Goal: Browse casually

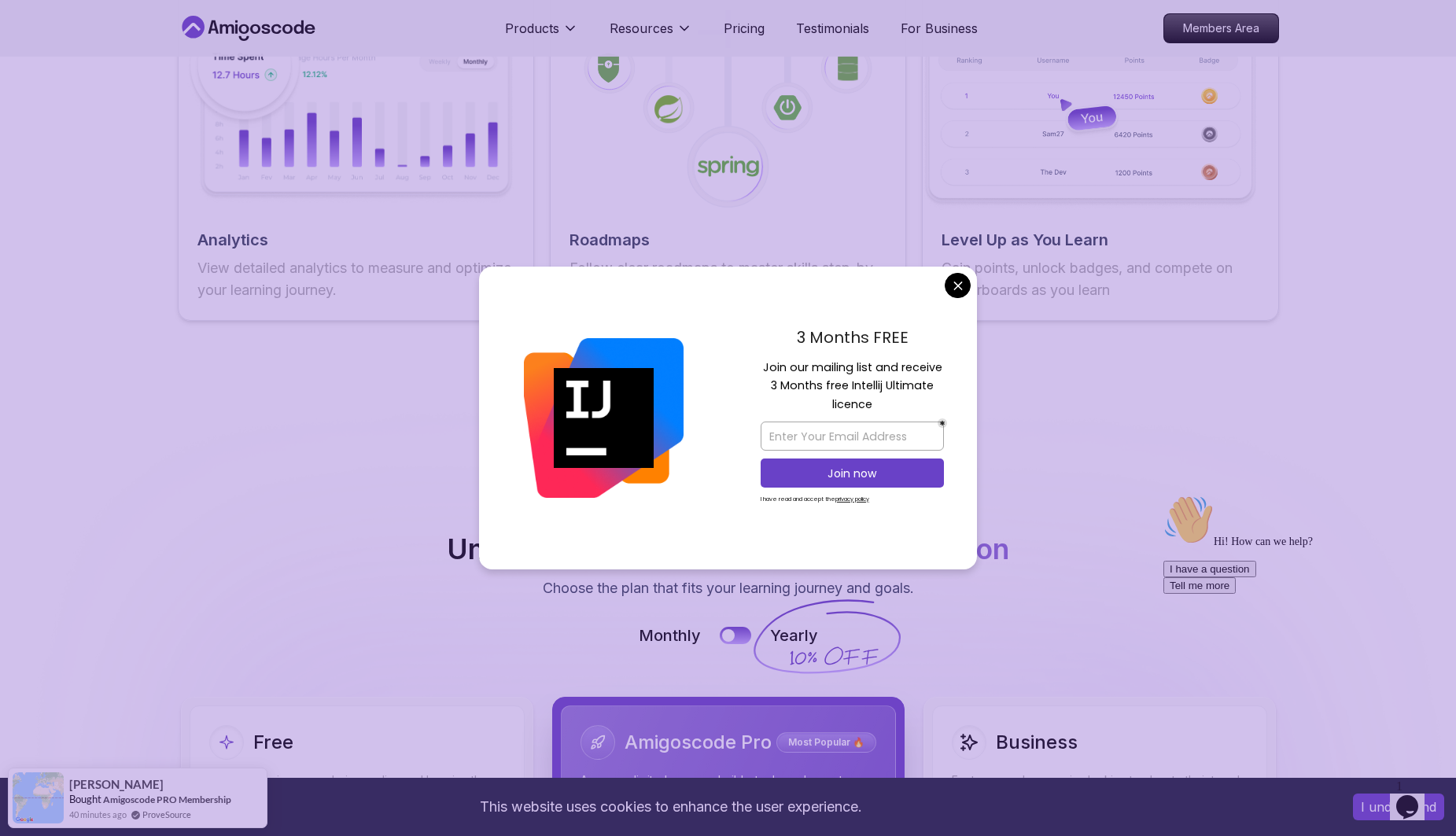
scroll to position [2990, 0]
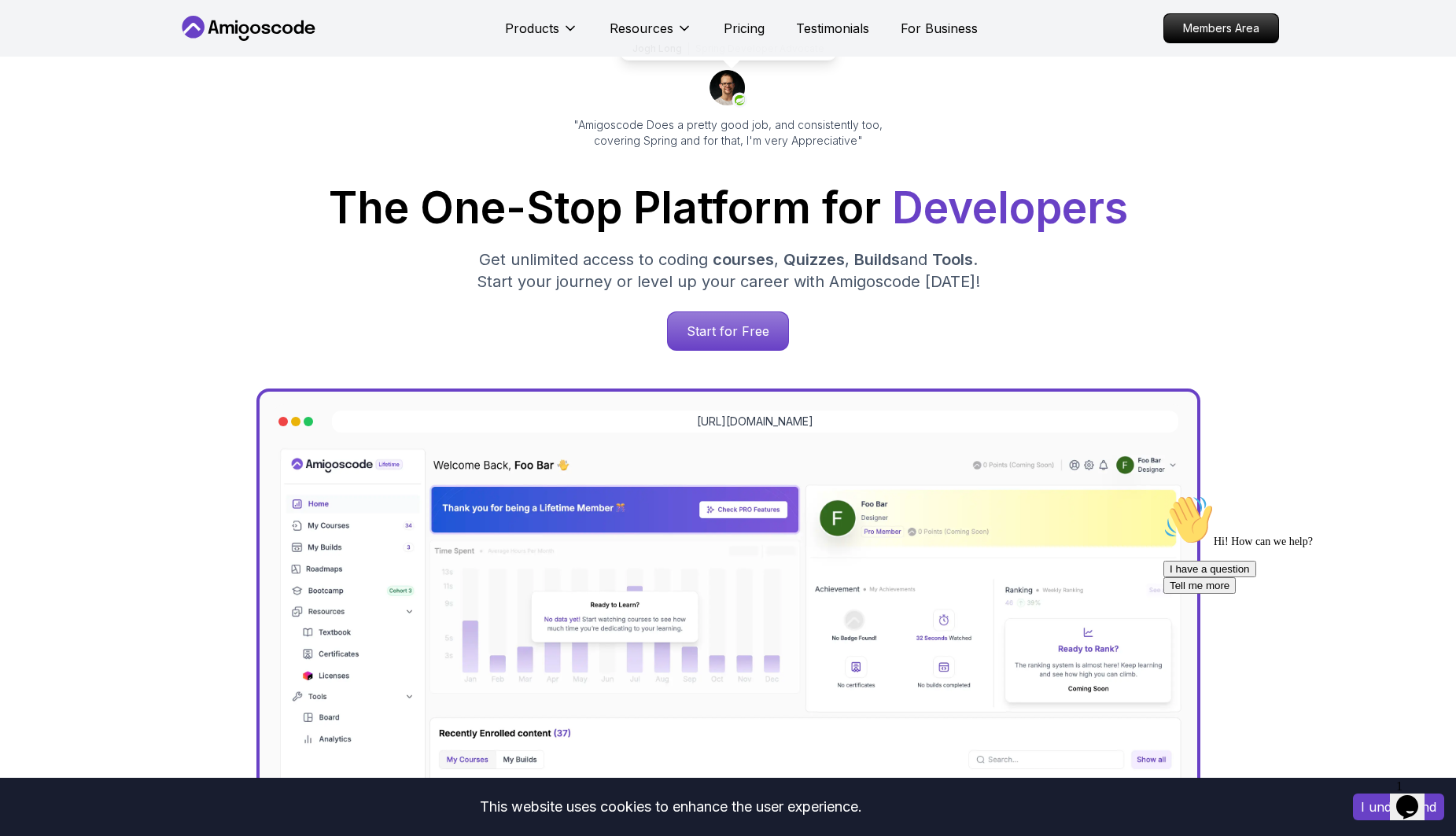
scroll to position [0, 0]
